Goal: Task Accomplishment & Management: Complete application form

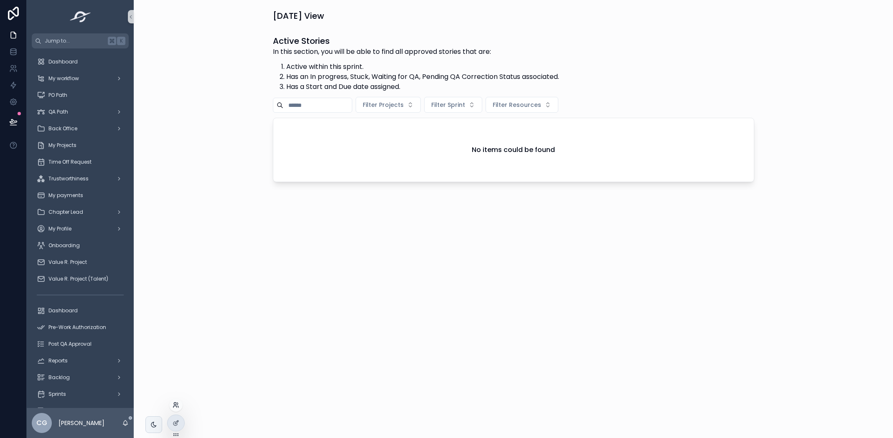
click at [175, 403] on icon at bounding box center [176, 405] width 7 height 7
click at [286, 254] on input "text" at bounding box center [326, 251] width 151 height 13
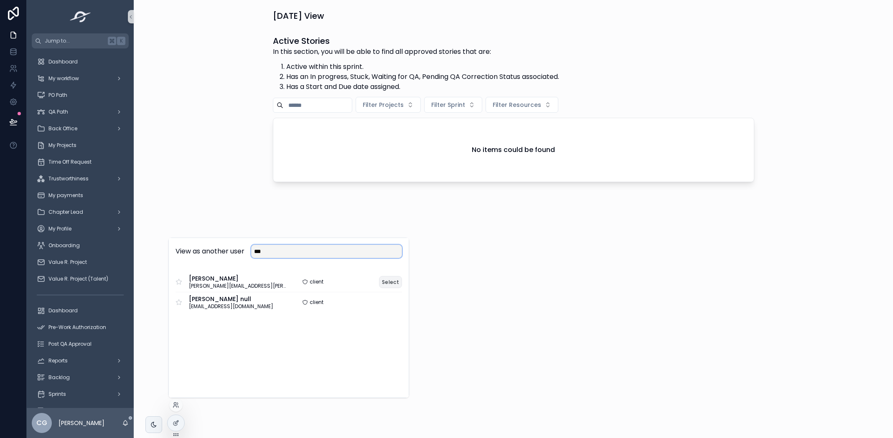
type input "***"
click at [384, 278] on button "Select" at bounding box center [390, 282] width 23 height 12
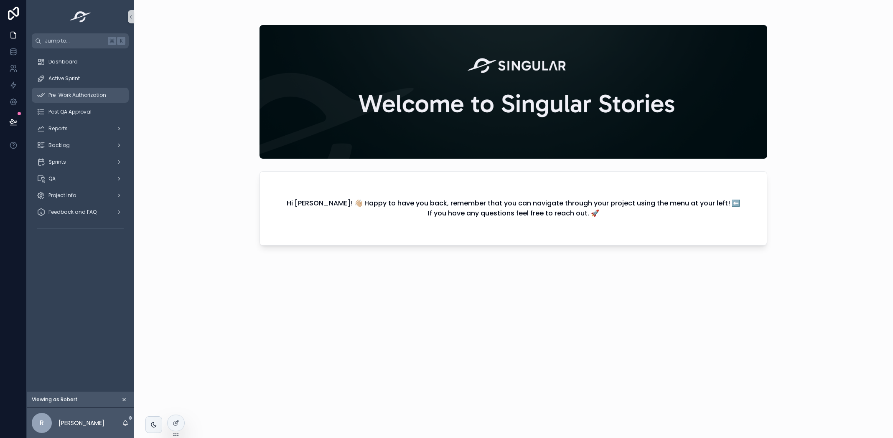
click at [84, 94] on span "Pre-Work Authorization" at bounding box center [77, 95] width 58 height 7
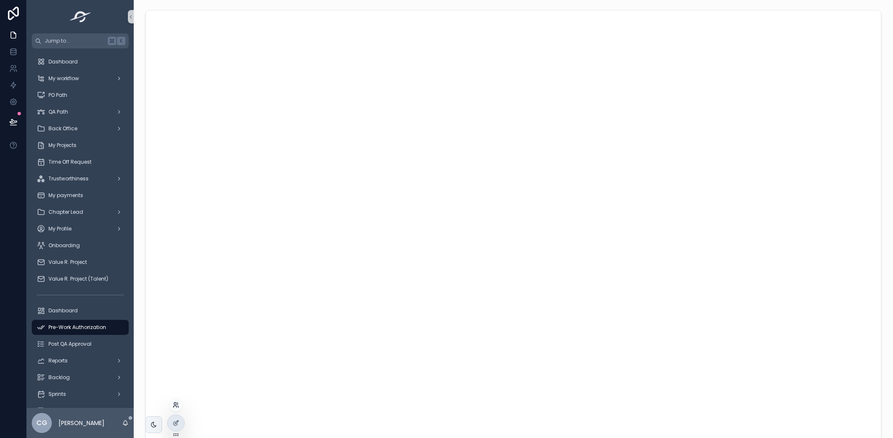
click at [177, 405] on icon at bounding box center [176, 405] width 7 height 7
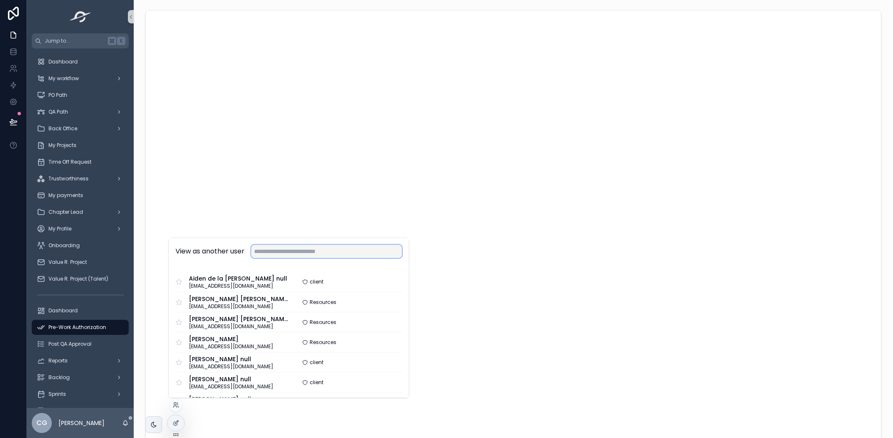
click at [273, 254] on input "text" at bounding box center [326, 251] width 151 height 13
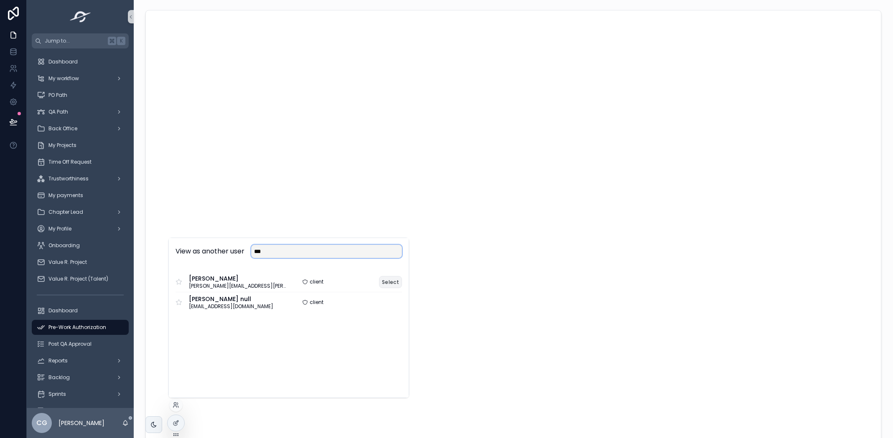
type input "***"
click at [392, 282] on button "Select" at bounding box center [390, 282] width 23 height 12
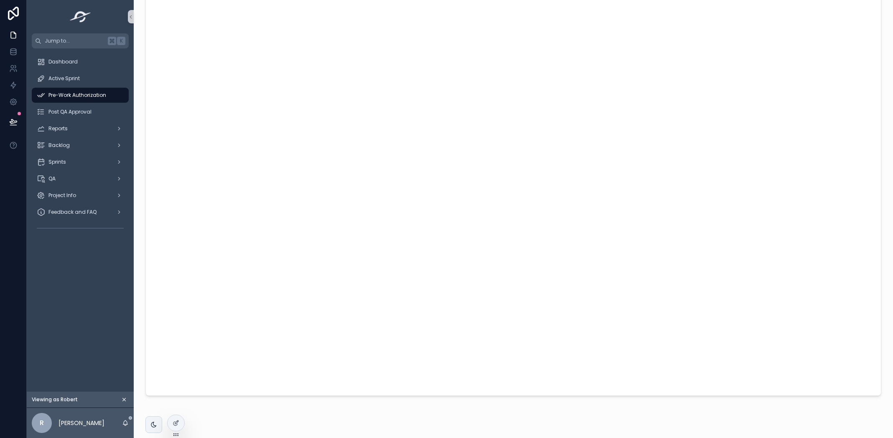
scroll to position [54, 0]
click at [125, 401] on icon "scrollable content" at bounding box center [124, 400] width 6 height 6
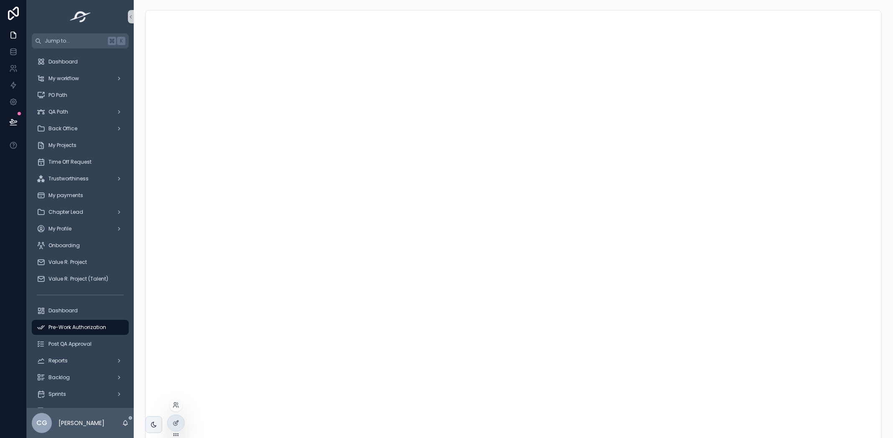
click at [178, 409] on div at bounding box center [175, 405] width 13 height 13
click at [175, 404] on icon at bounding box center [176, 405] width 7 height 7
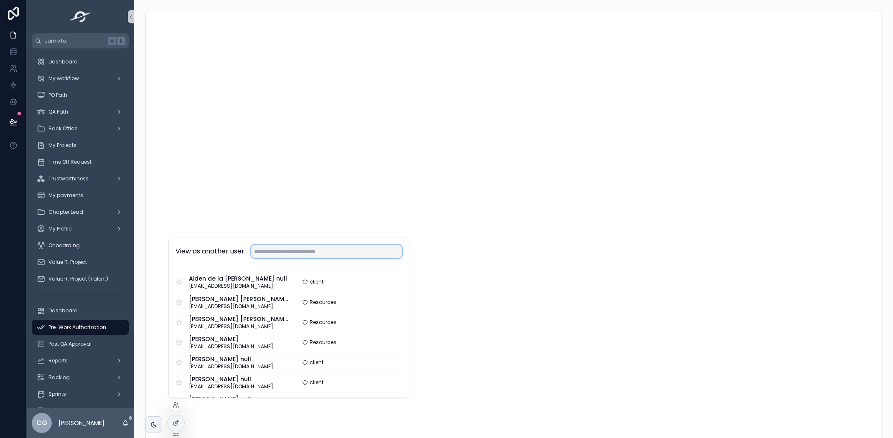
click at [309, 251] on input "text" at bounding box center [326, 251] width 151 height 13
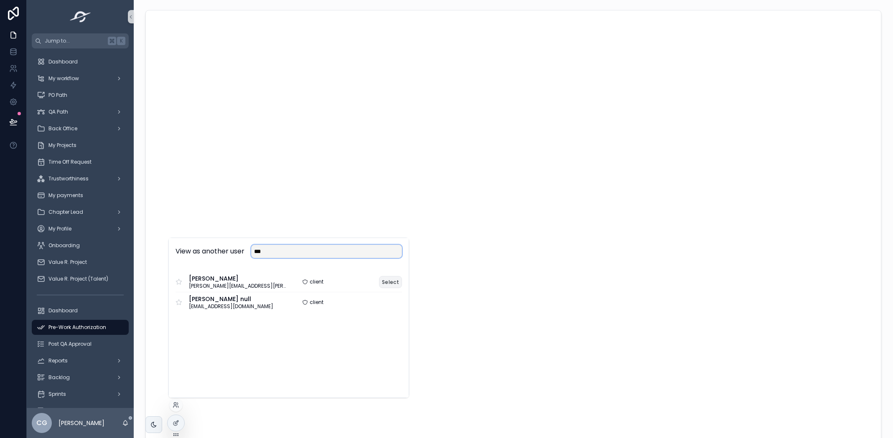
type input "***"
click at [396, 278] on button "Select" at bounding box center [390, 282] width 23 height 12
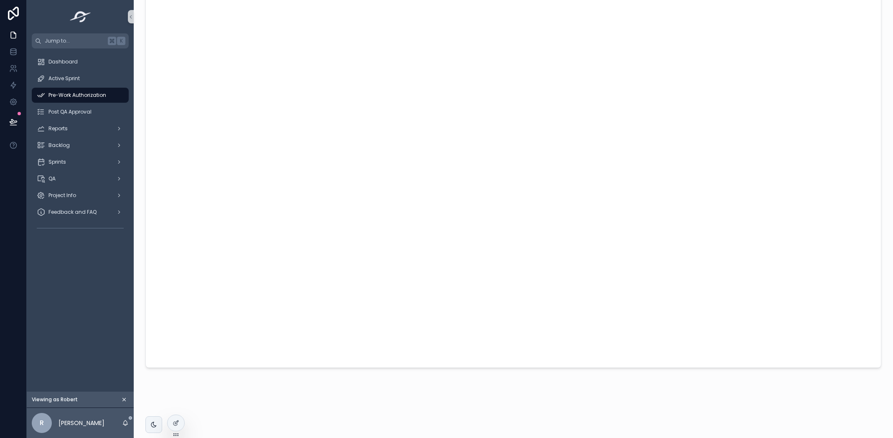
scroll to position [81, 0]
